Goal: Navigation & Orientation: Find specific page/section

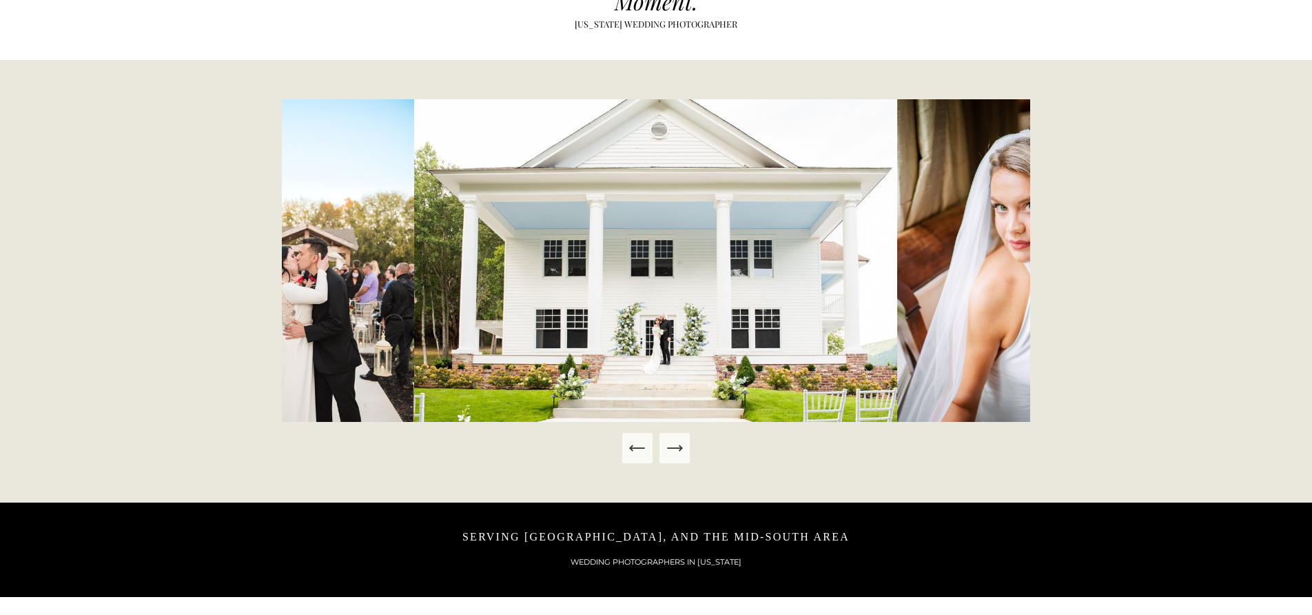
scroll to position [724, 0]
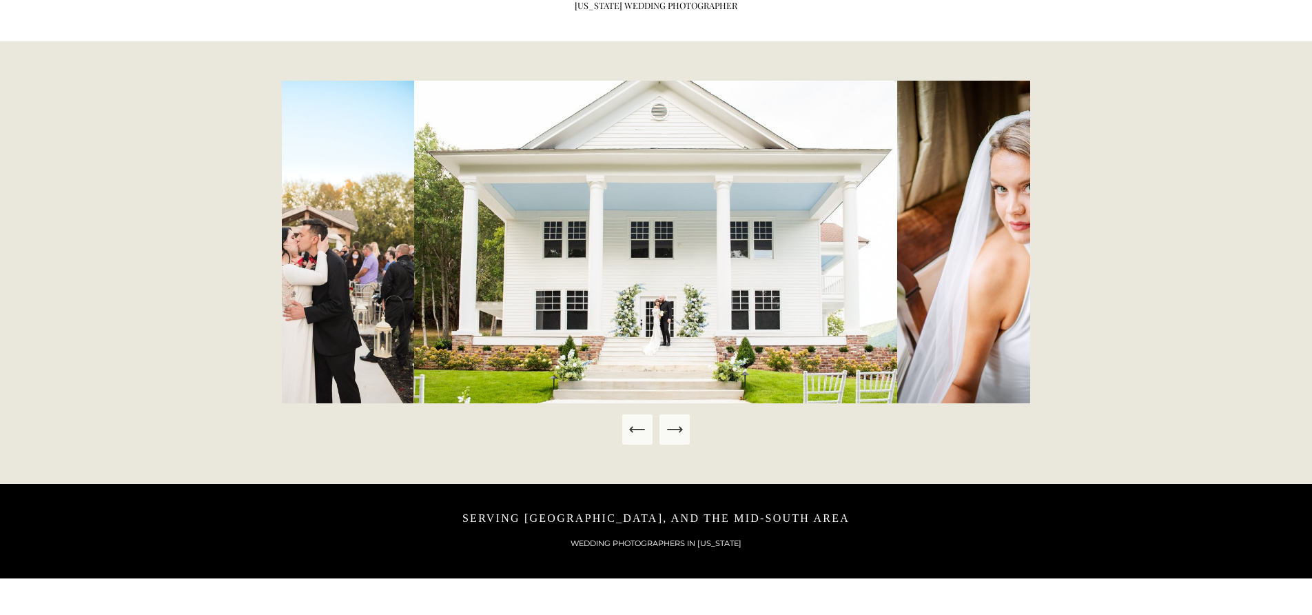
click at [639, 426] on icon "Previous Slide" at bounding box center [637, 429] width 19 height 19
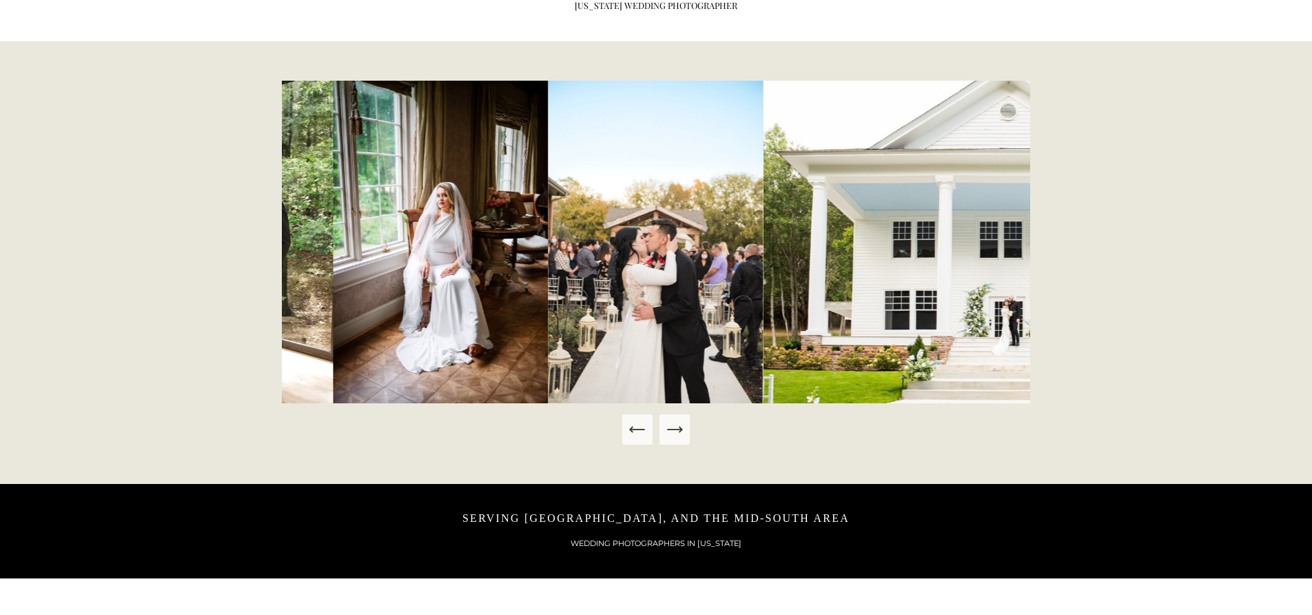
click at [639, 426] on icon "Previous Slide" at bounding box center [637, 429] width 19 height 19
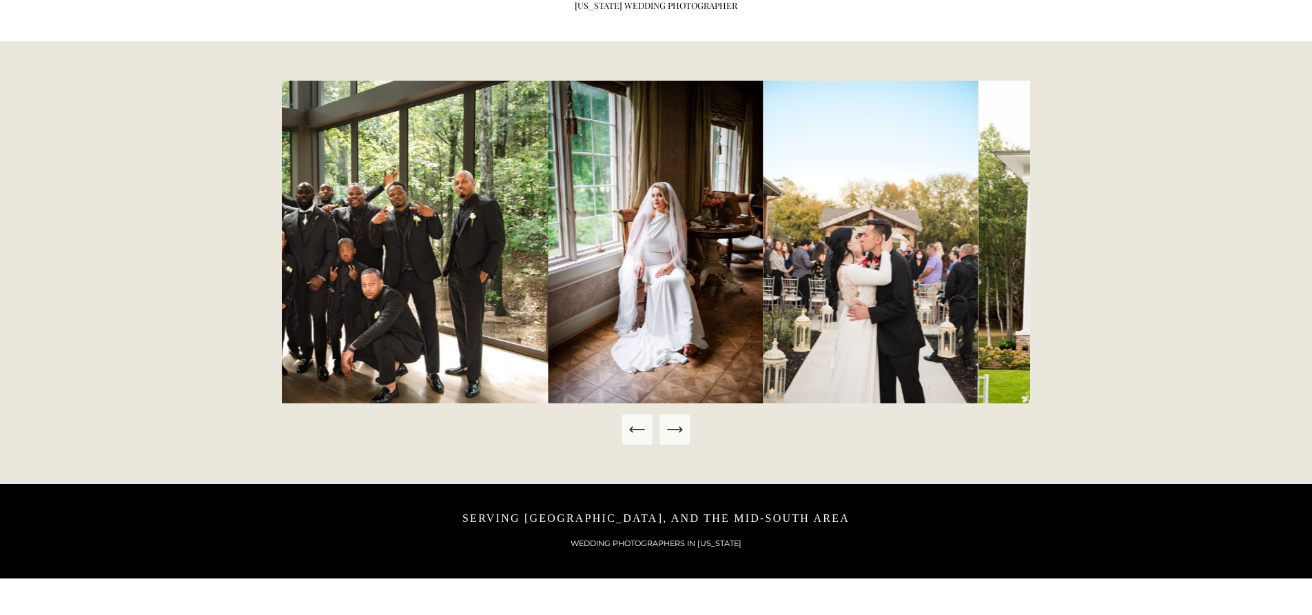
click at [639, 426] on icon "Previous Slide" at bounding box center [637, 429] width 19 height 19
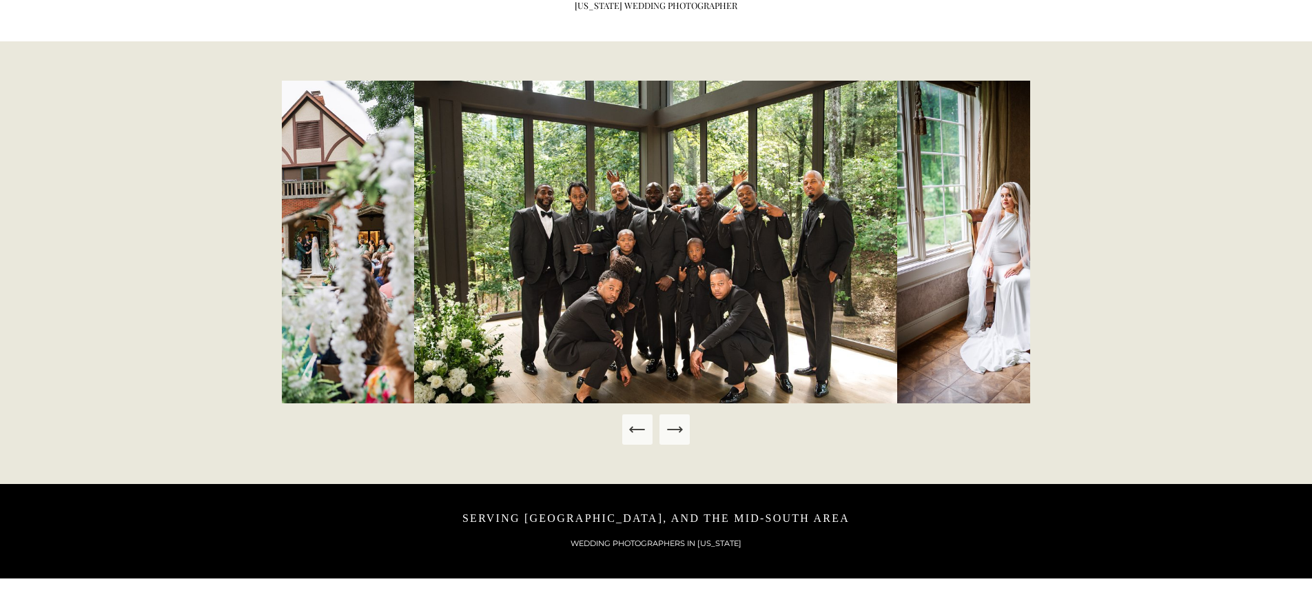
click at [639, 426] on icon "Previous Slide" at bounding box center [637, 429] width 19 height 19
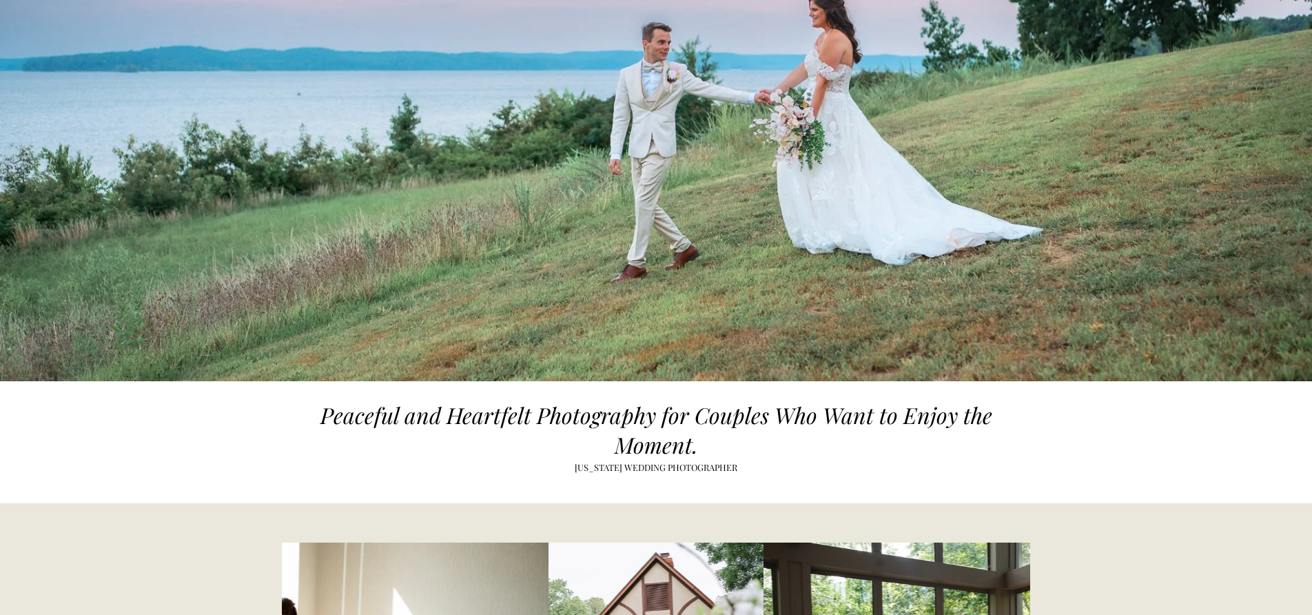
scroll to position [0, 0]
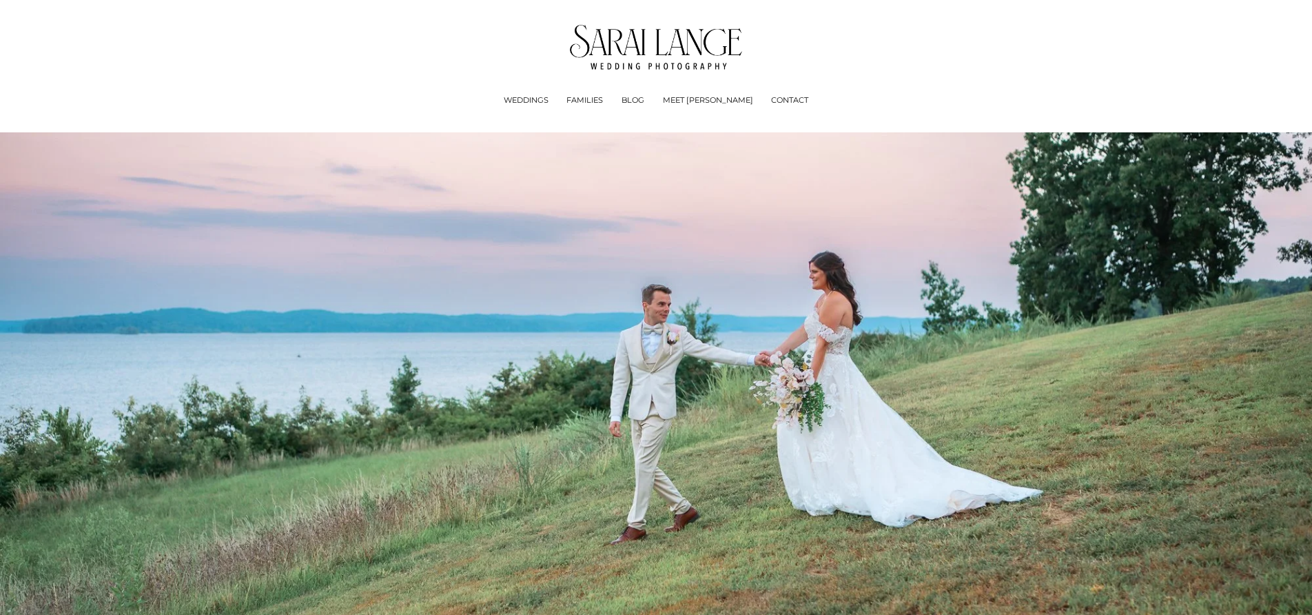
click at [708, 101] on link "MEET [PERSON_NAME]" at bounding box center [708, 100] width 90 height 14
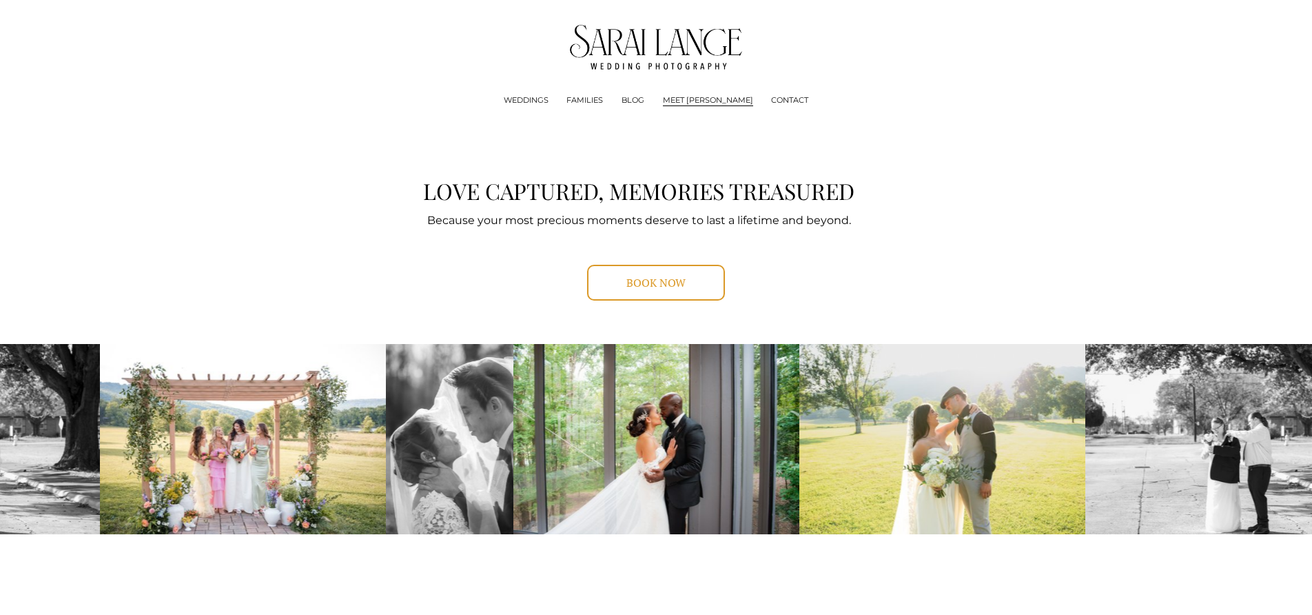
click at [644, 104] on link "BLOG" at bounding box center [633, 100] width 23 height 14
